Goal: Task Accomplishment & Management: Complete application form

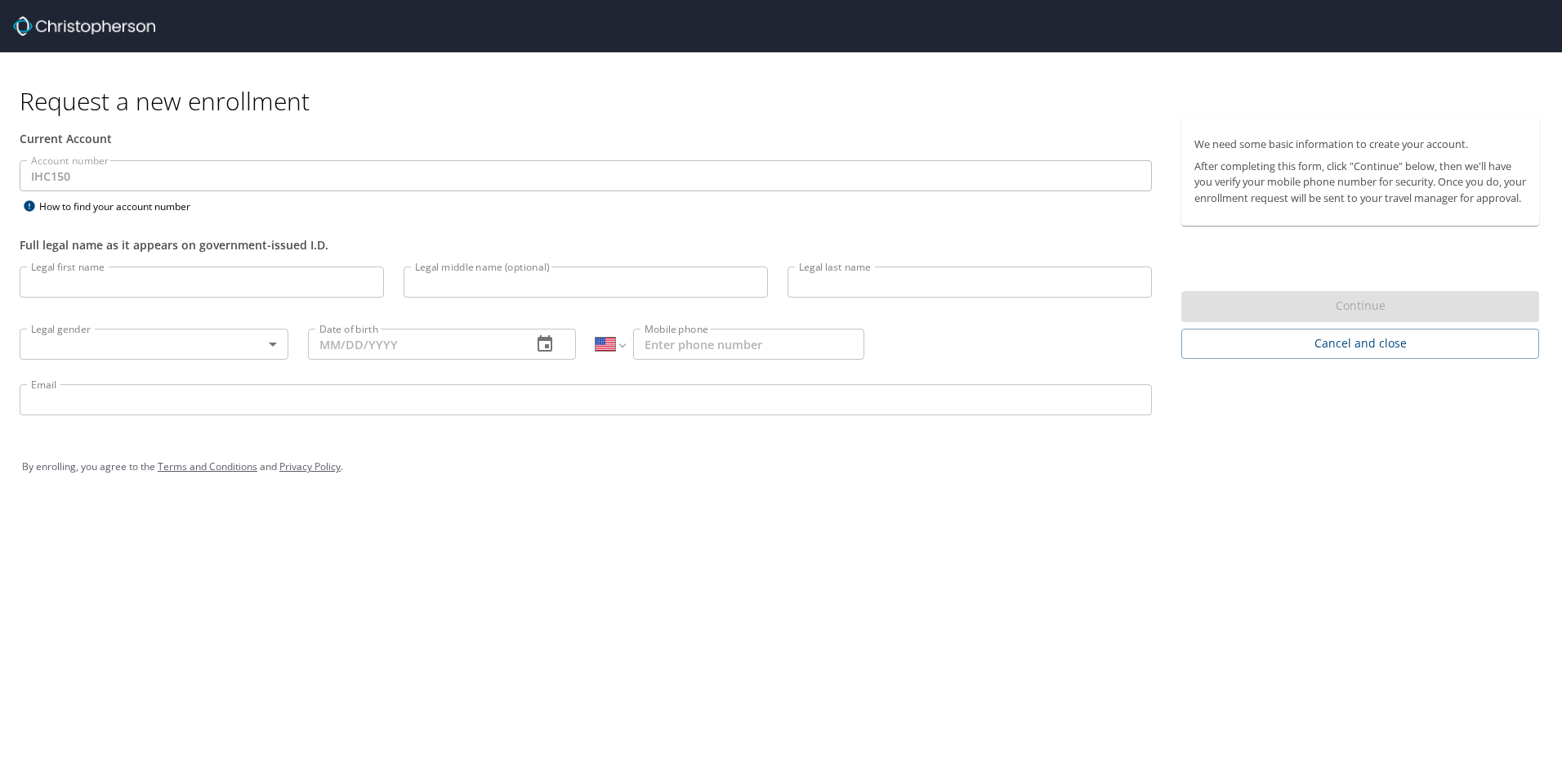
select select "US"
click at [135, 280] on input "Legal first name" at bounding box center [202, 281] width 364 height 31
type input "[PERSON_NAME]"
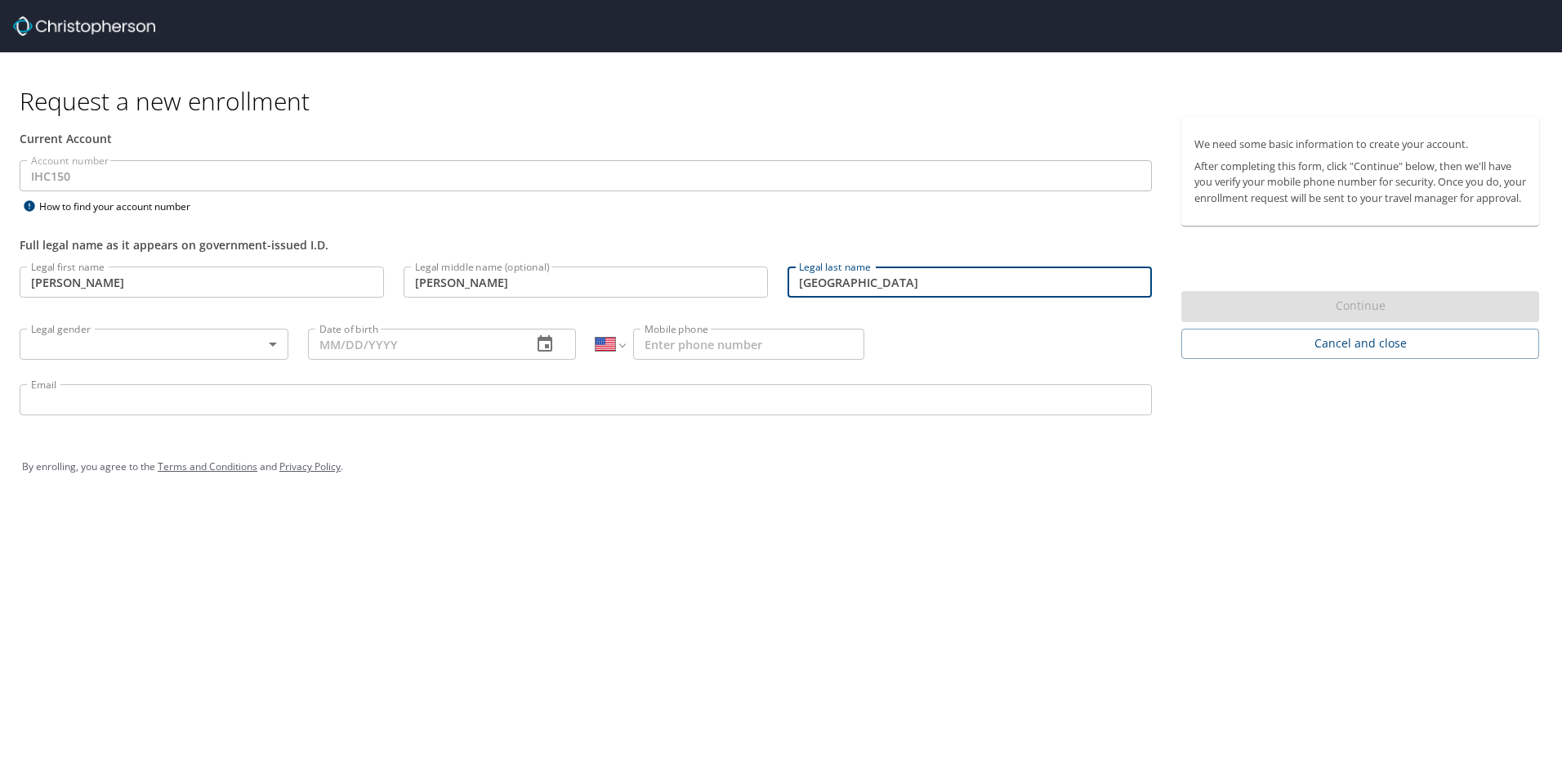
type input "[GEOGRAPHIC_DATA]"
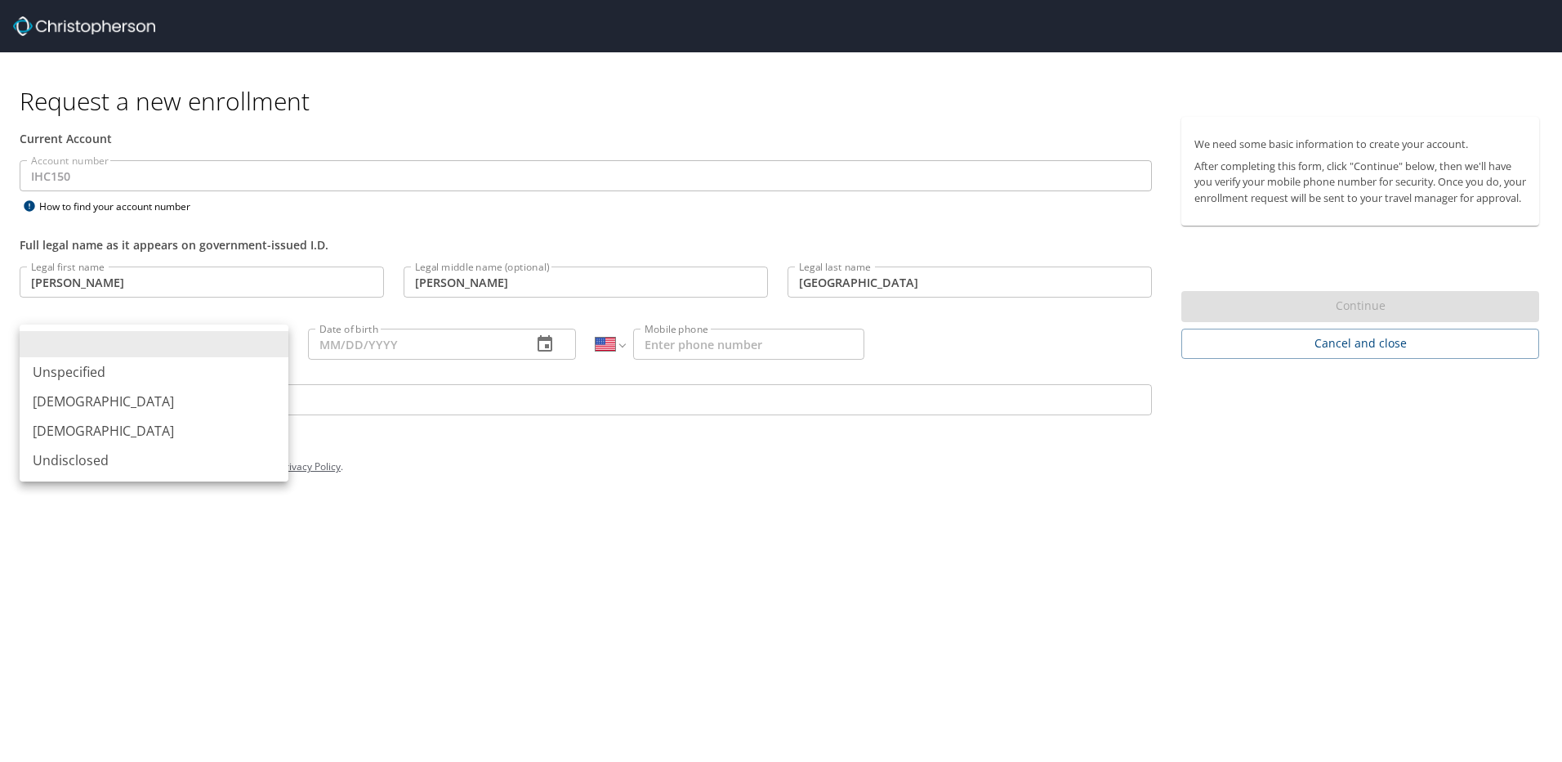
click at [273, 341] on body "Request a new enrollment Current Account Account number IHC150 Account number H…" at bounding box center [781, 381] width 1562 height 762
click at [182, 400] on li "[DEMOGRAPHIC_DATA]" at bounding box center [154, 401] width 269 height 29
type input "[DEMOGRAPHIC_DATA]"
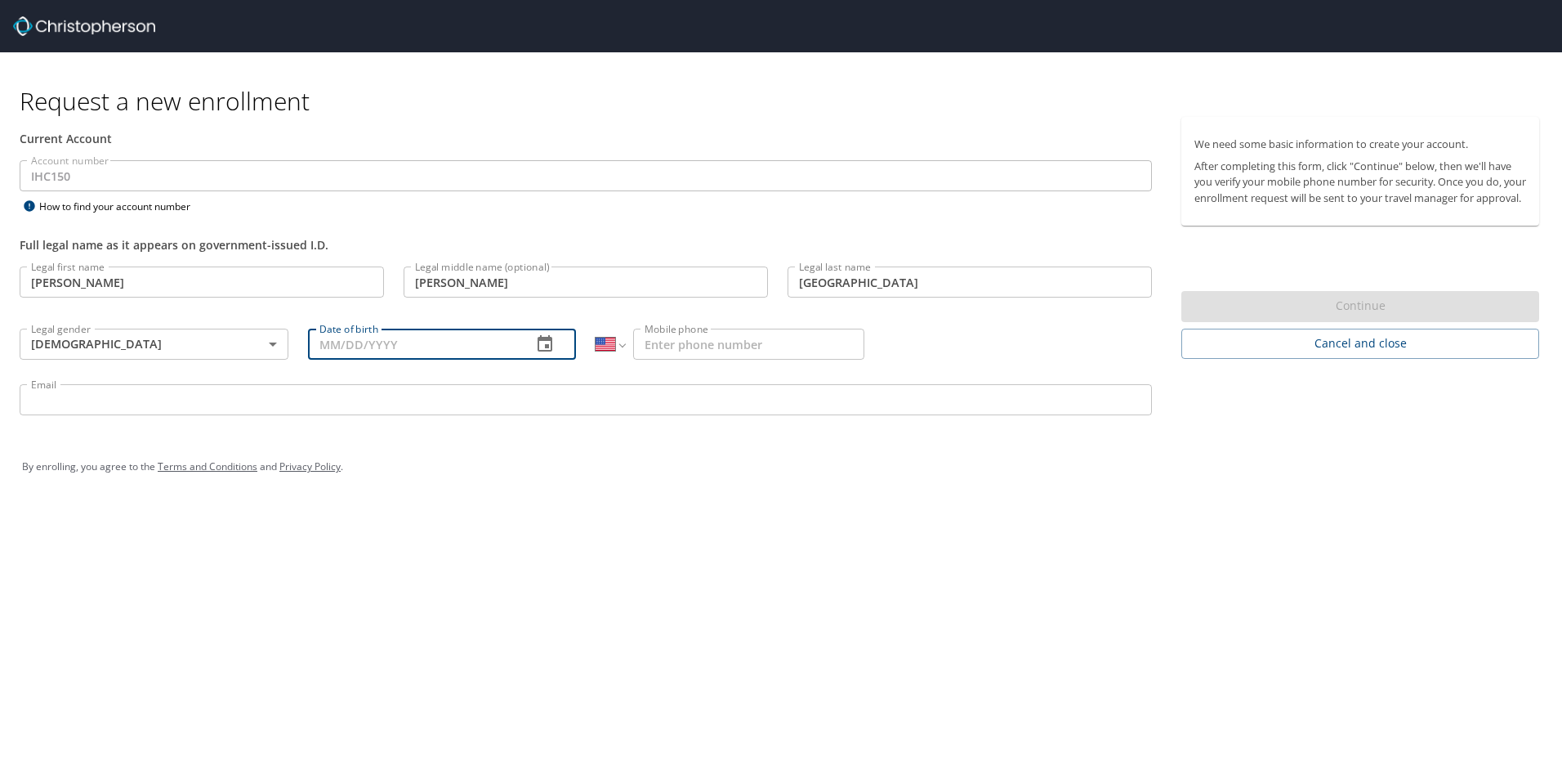
click at [369, 345] on input "Date of birth" at bounding box center [414, 344] width 212 height 31
type input "[DATE]"
click at [699, 341] on input "Mobile phone" at bounding box center [748, 344] width 231 height 31
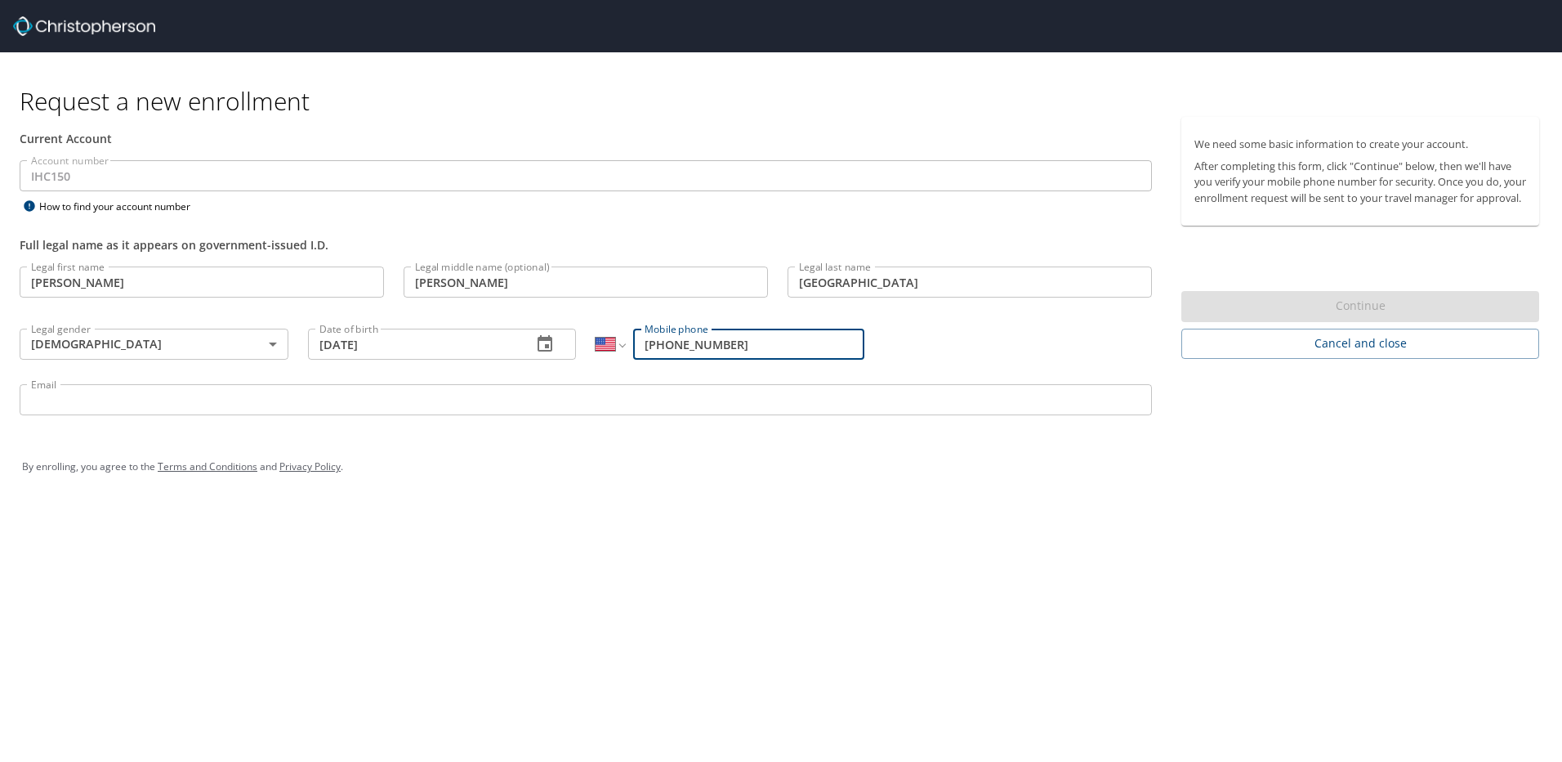
type input "[PHONE_NUMBER]"
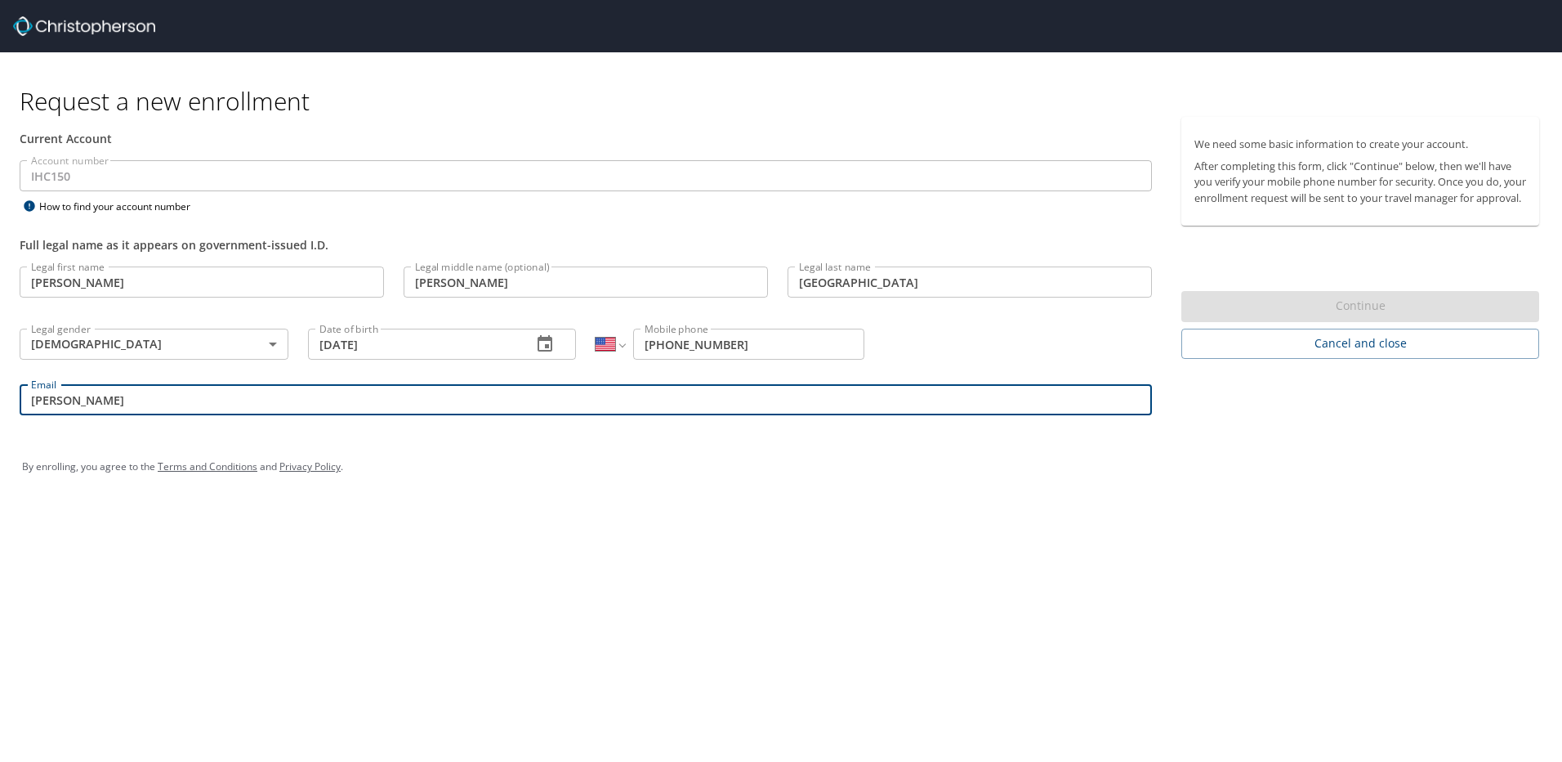
type input "[PERSON_NAME][EMAIL_ADDRESS][DOMAIN_NAME]"
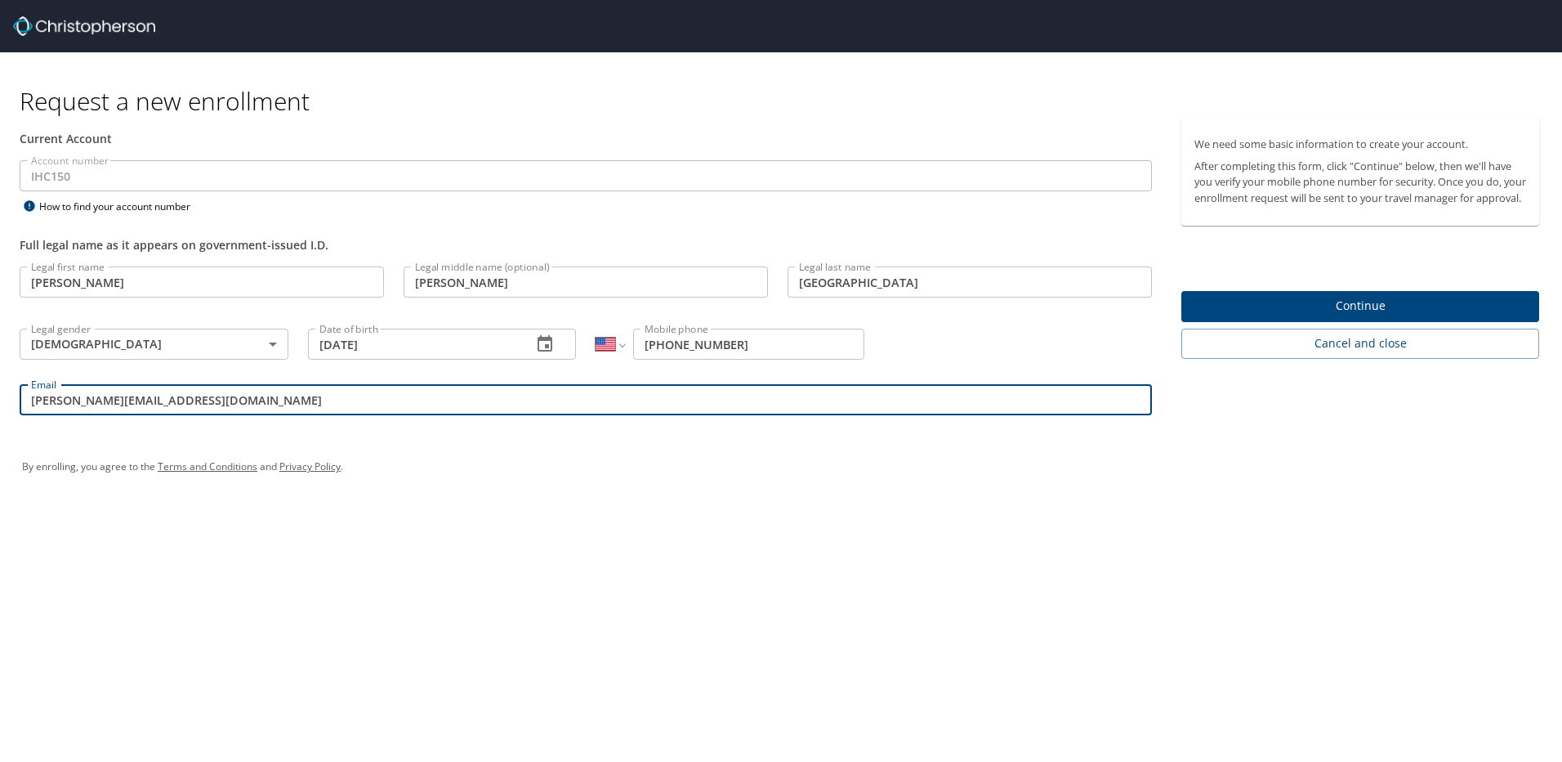
click at [509, 436] on div "By enrolling, you agree to the Terms and Conditions and Privacy Policy ." at bounding box center [781, 467] width 1543 height 74
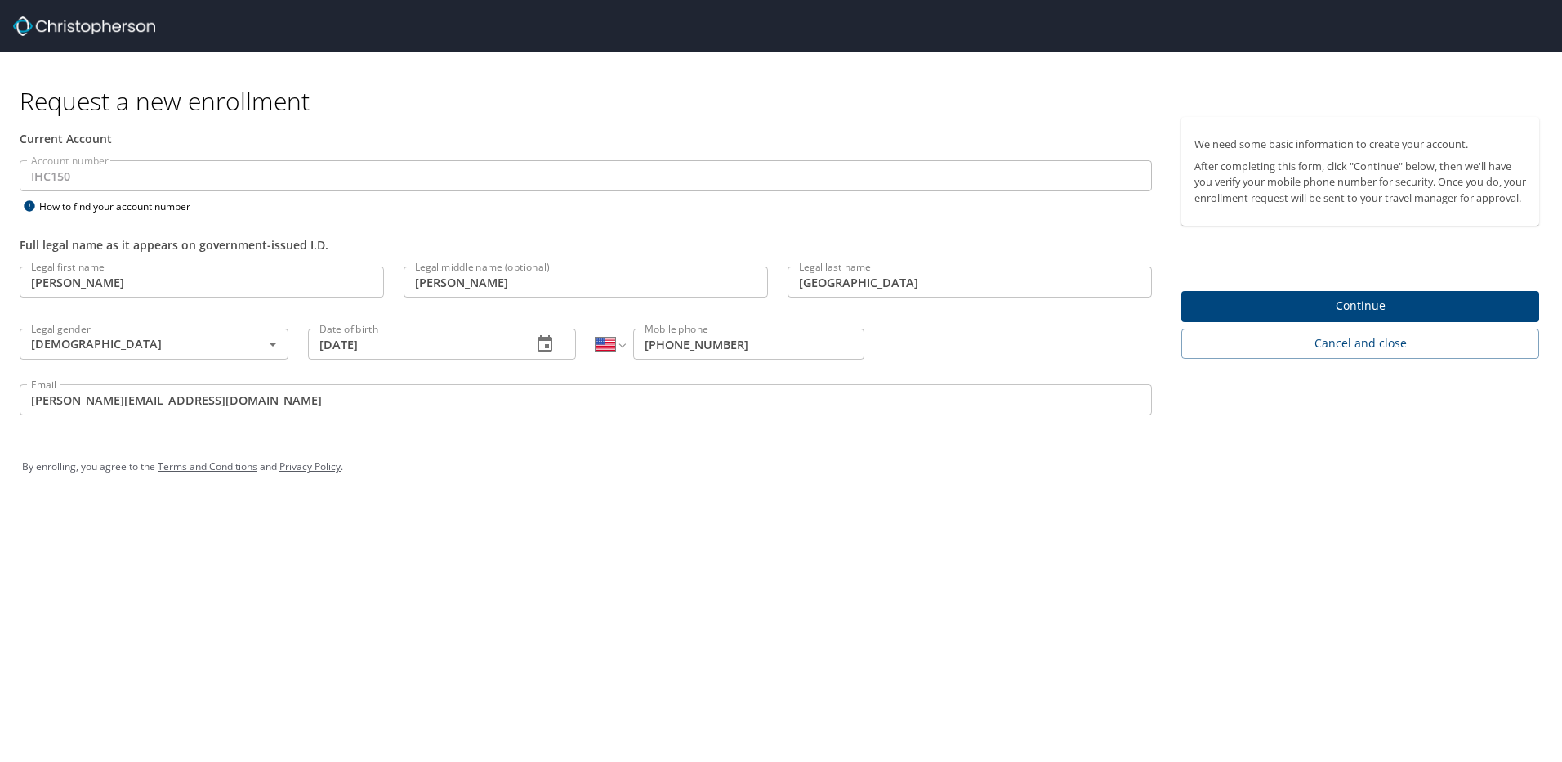
click at [1314, 305] on div "We need some basic information to create your account. After completing this fo…" at bounding box center [1367, 238] width 371 height 242
click at [1374, 316] on span "Continue" at bounding box center [1361, 306] width 332 height 20
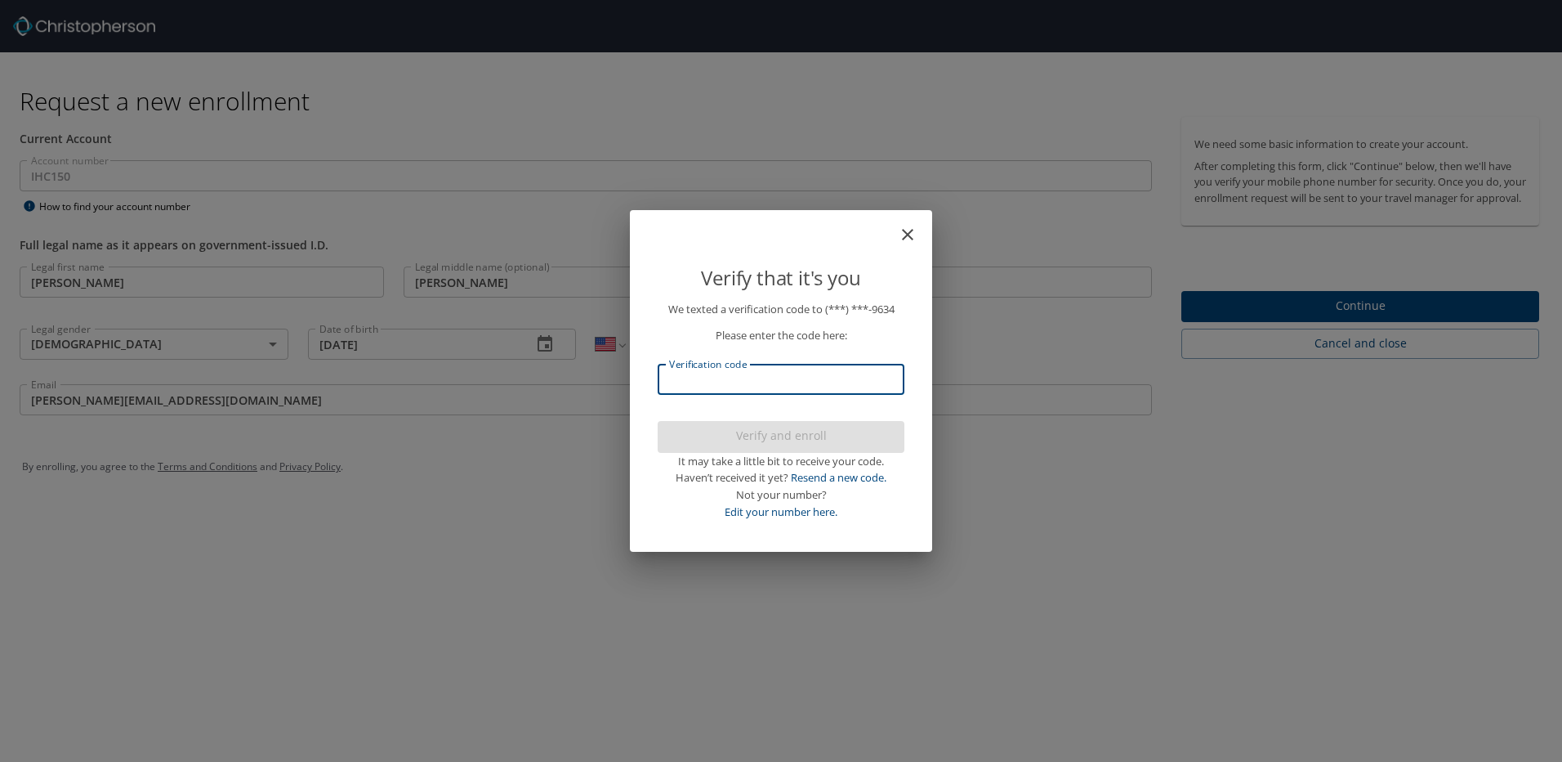
click at [758, 375] on input "Verification code" at bounding box center [781, 379] width 247 height 31
type input "196447"
click at [771, 434] on span "Verify and enroll" at bounding box center [781, 436] width 221 height 20
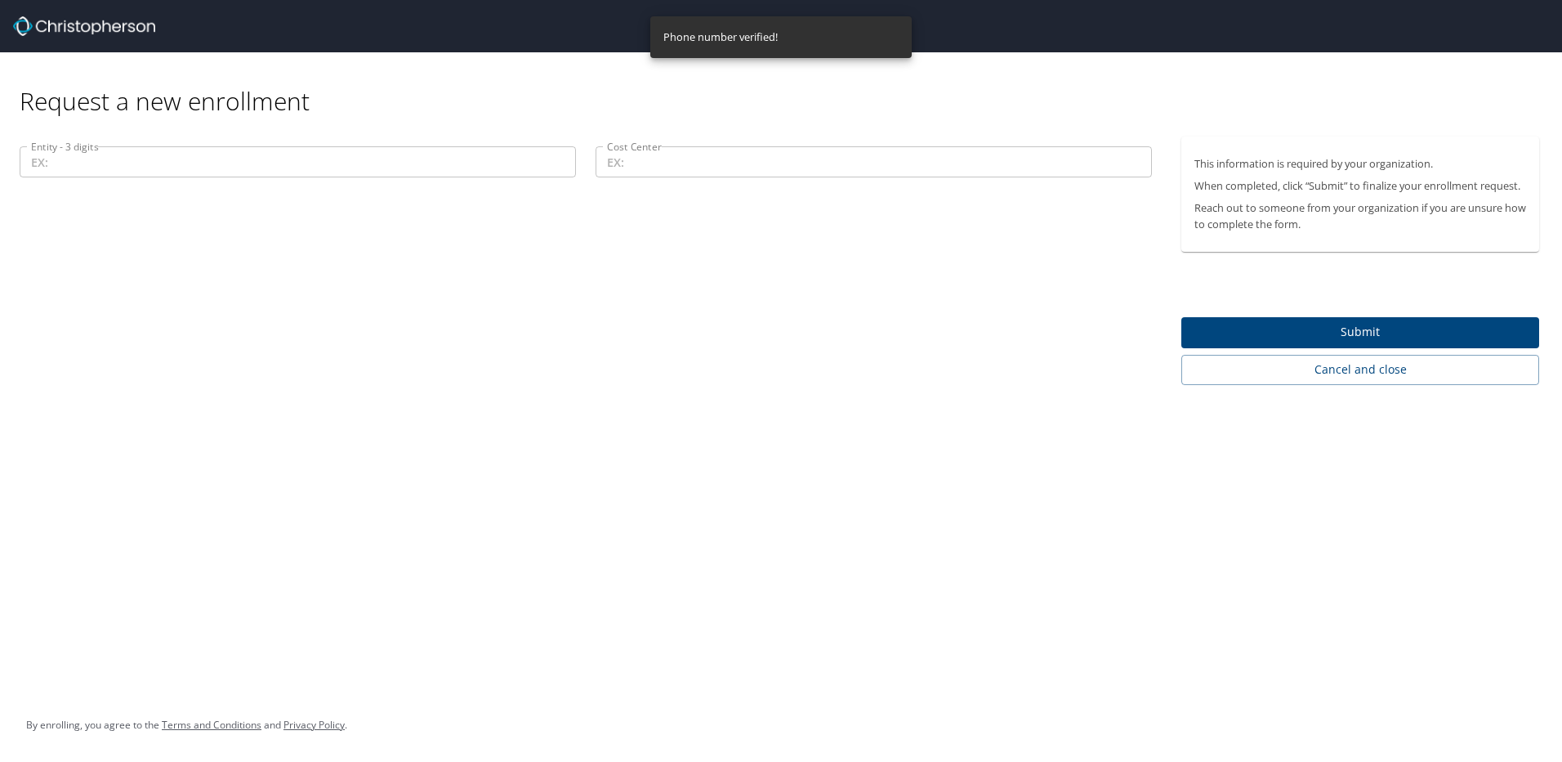
click at [87, 170] on input "Entity - 3 digits" at bounding box center [298, 161] width 556 height 31
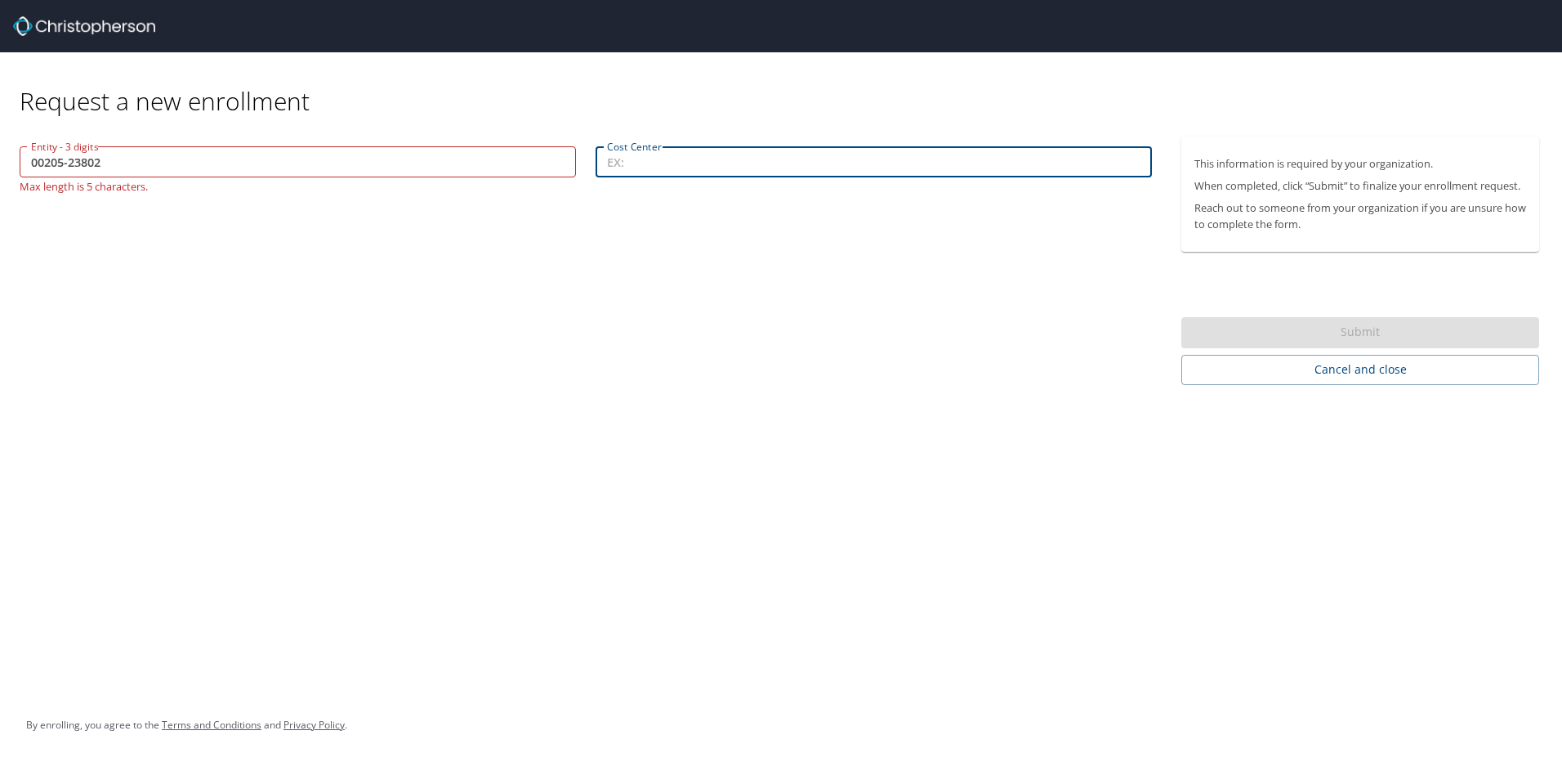
click at [655, 158] on input "Cost Center" at bounding box center [874, 161] width 556 height 31
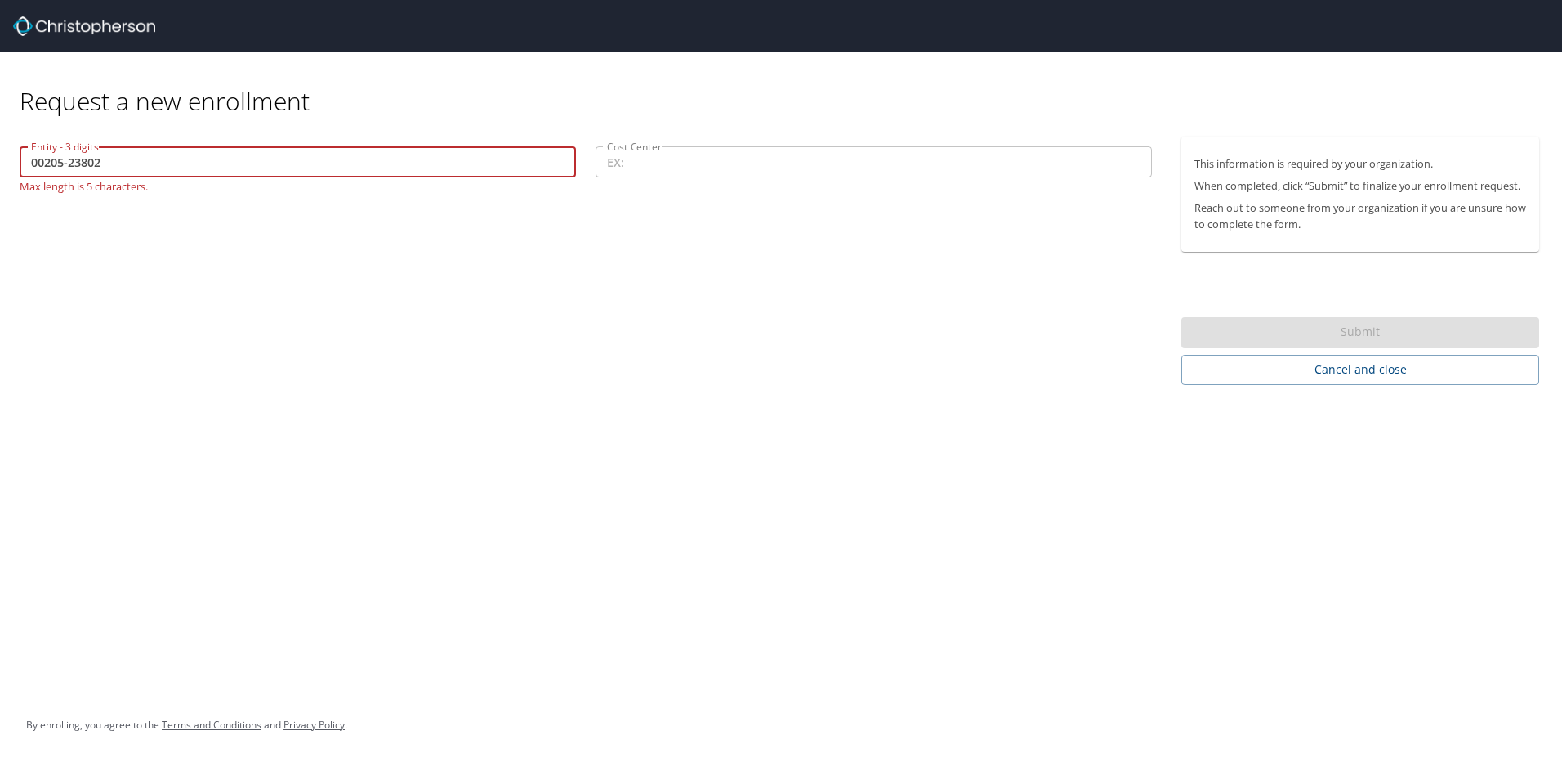
drag, startPoint x: 132, startPoint y: 161, endPoint x: -3, endPoint y: 157, distance: 135.7
click at [0, 157] on html "Request a new enrollment Entity - 3 digits 00205-23802 Entity - 3 digits Max le…" at bounding box center [781, 381] width 1562 height 762
click at [130, 161] on input "00205-23802" at bounding box center [298, 161] width 556 height 31
click at [110, 164] on input "00205-23802" at bounding box center [298, 161] width 556 height 31
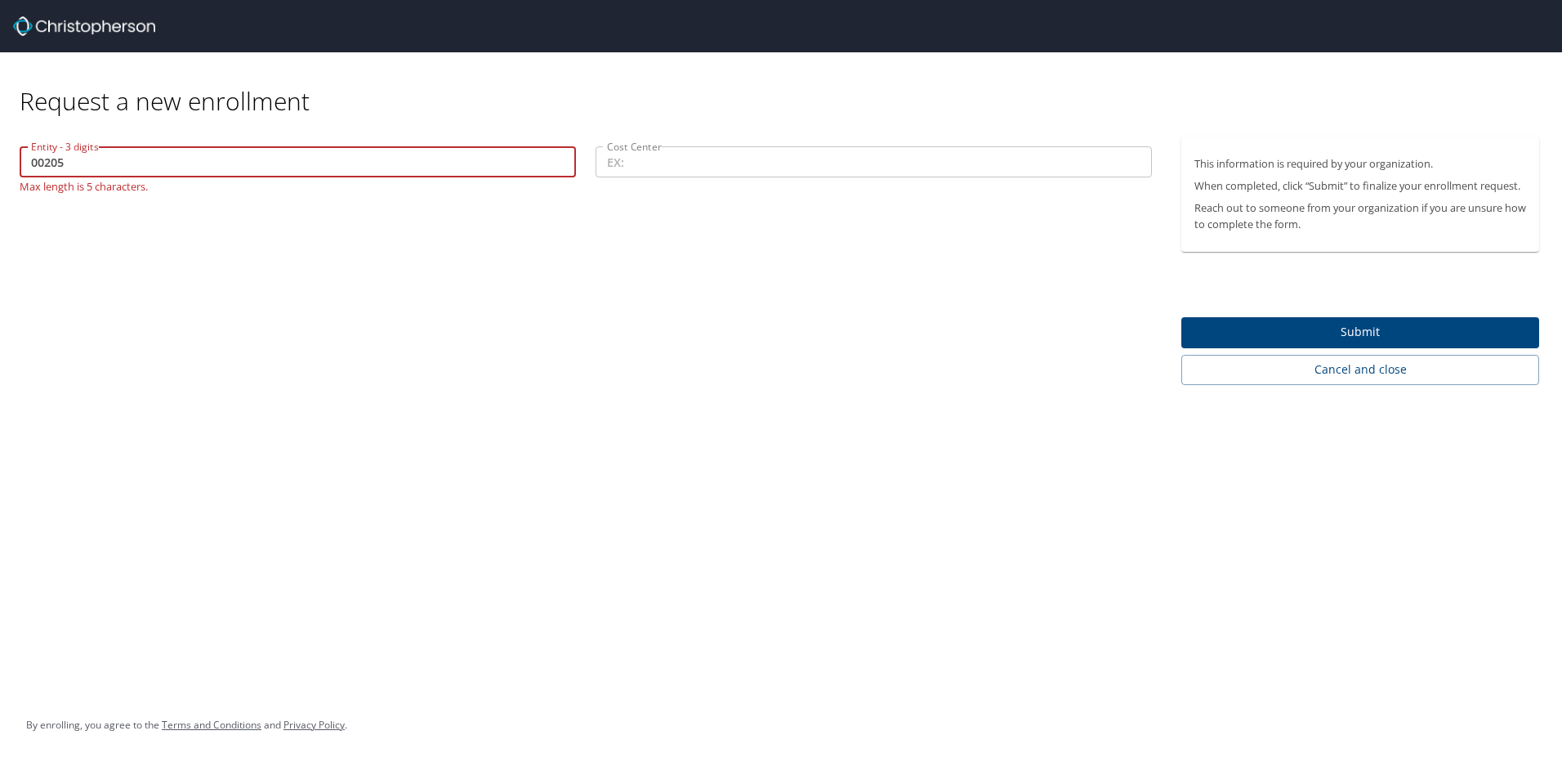
type input "00205"
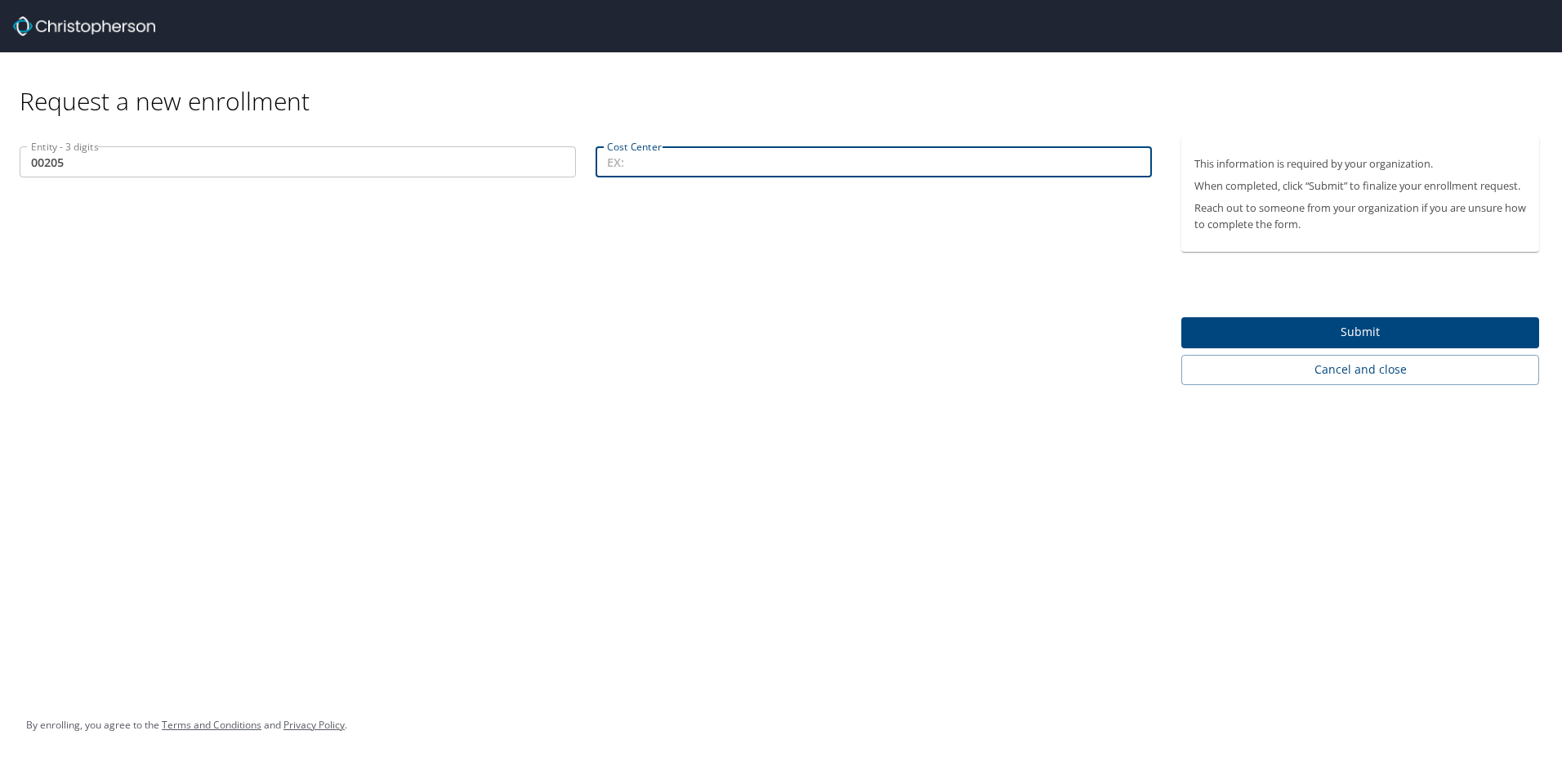
click at [680, 162] on input "Cost Center" at bounding box center [874, 161] width 556 height 31
type input "23802"
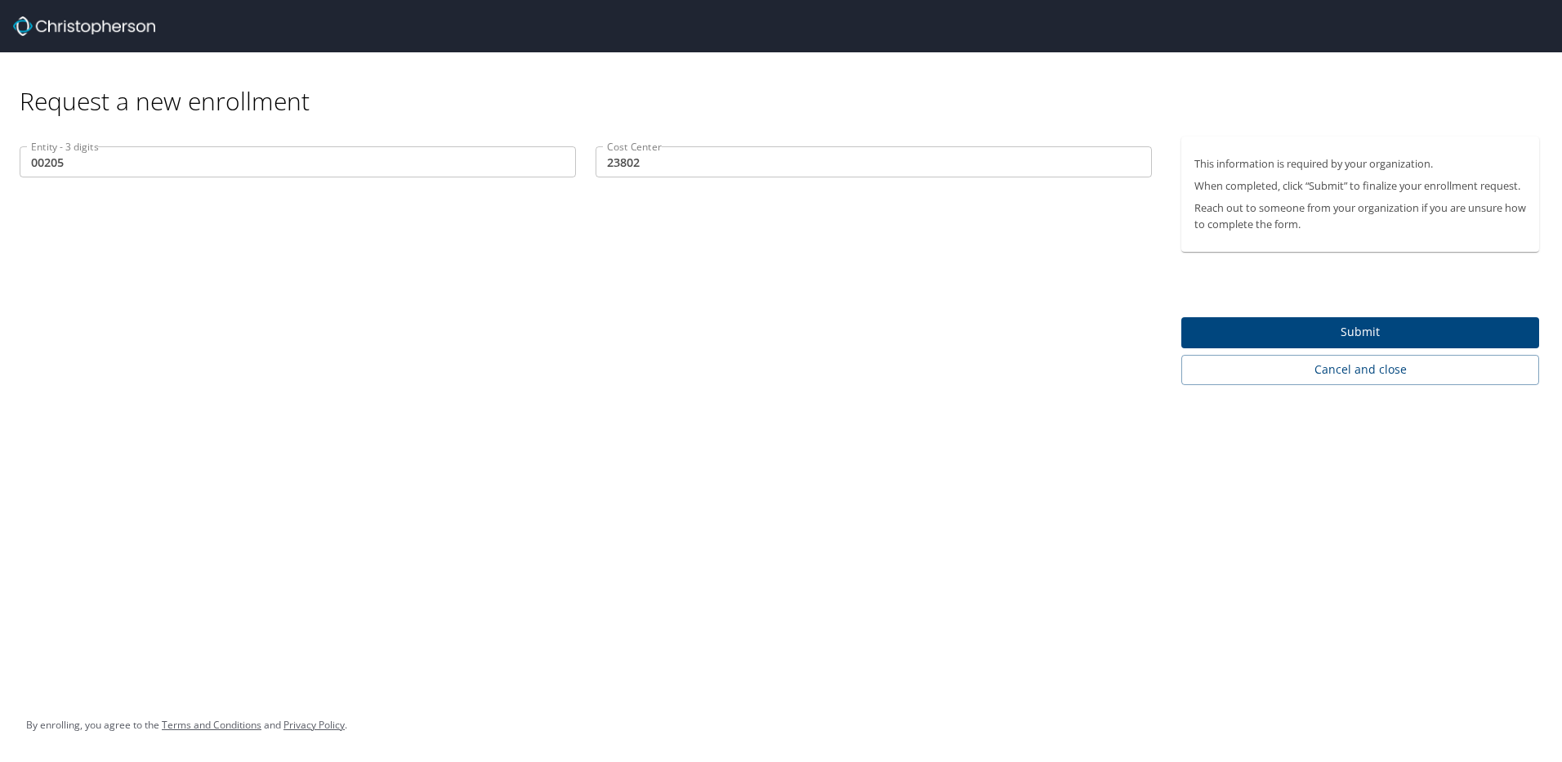
click at [814, 249] on div "Entity - 3 digits 00205 Entity - 3 digits Cost Center 23802 Cost Center" at bounding box center [586, 260] width 1172 height 248
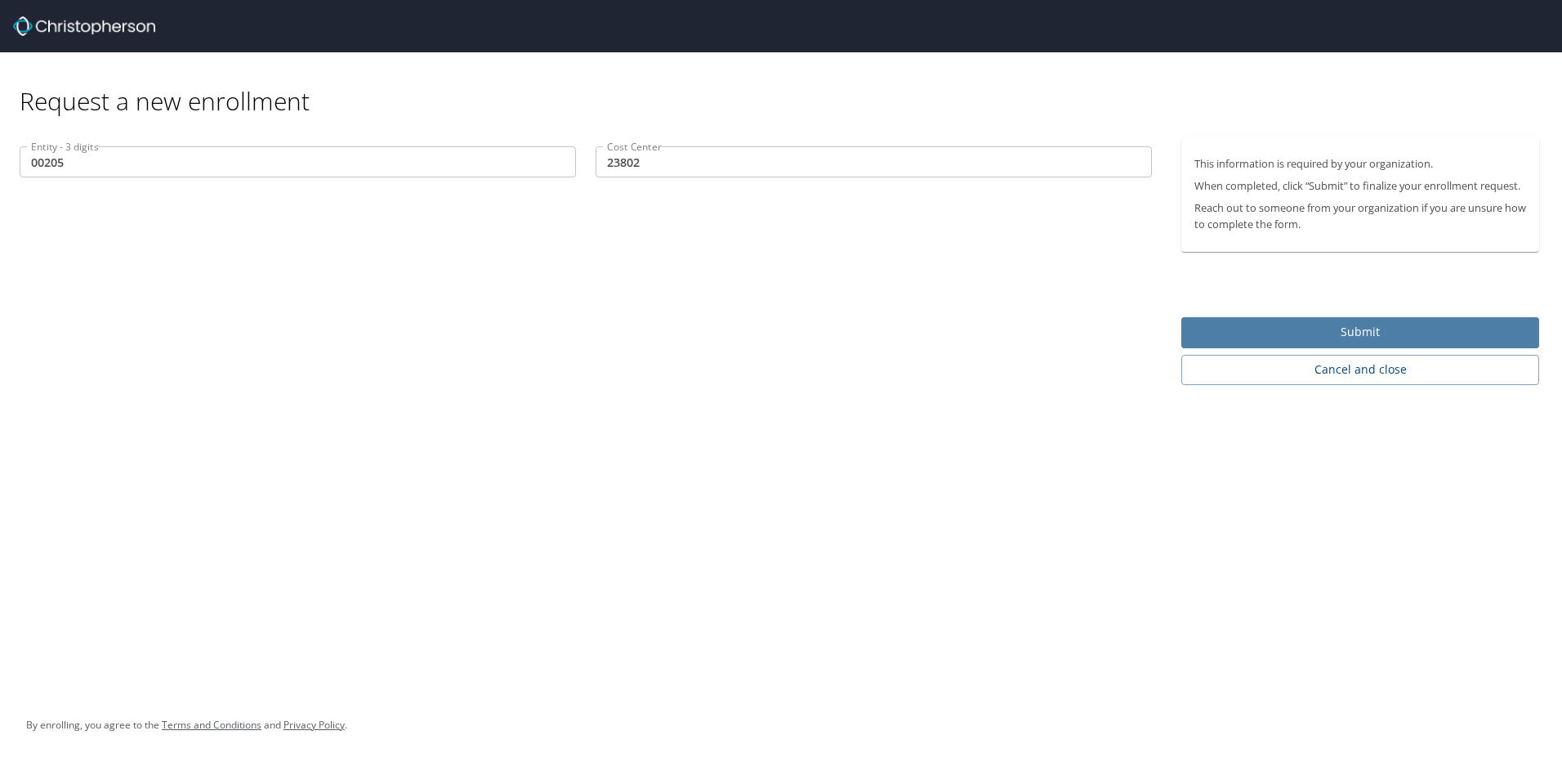
click at [1357, 329] on span "Submit" at bounding box center [1361, 332] width 332 height 20
